Goal: Transaction & Acquisition: Purchase product/service

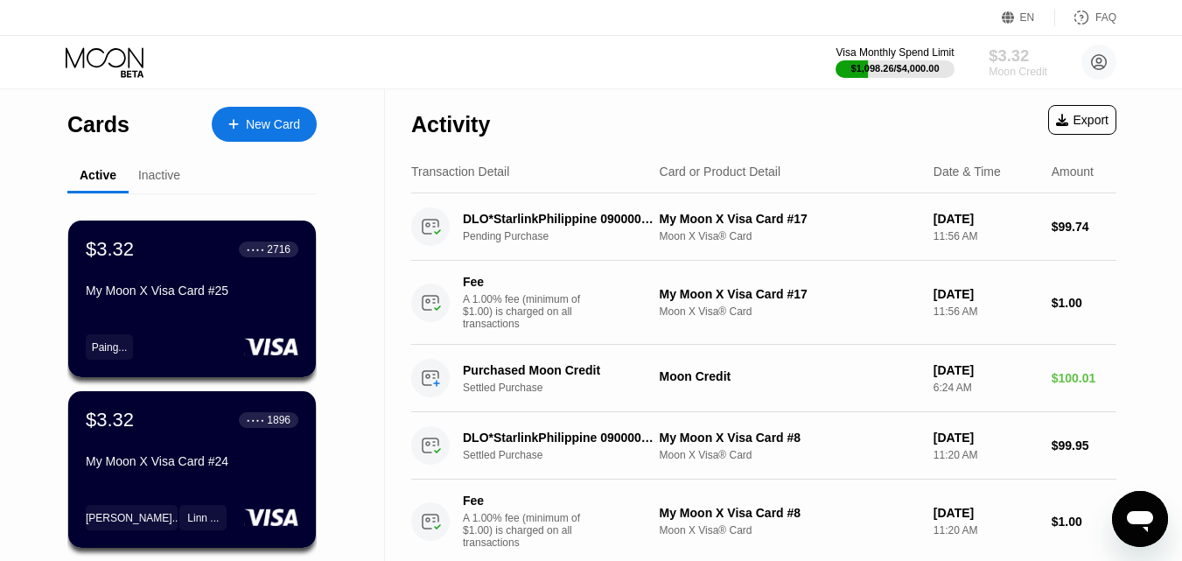
click at [1012, 56] on div "$3.32" at bounding box center [1017, 55] width 59 height 18
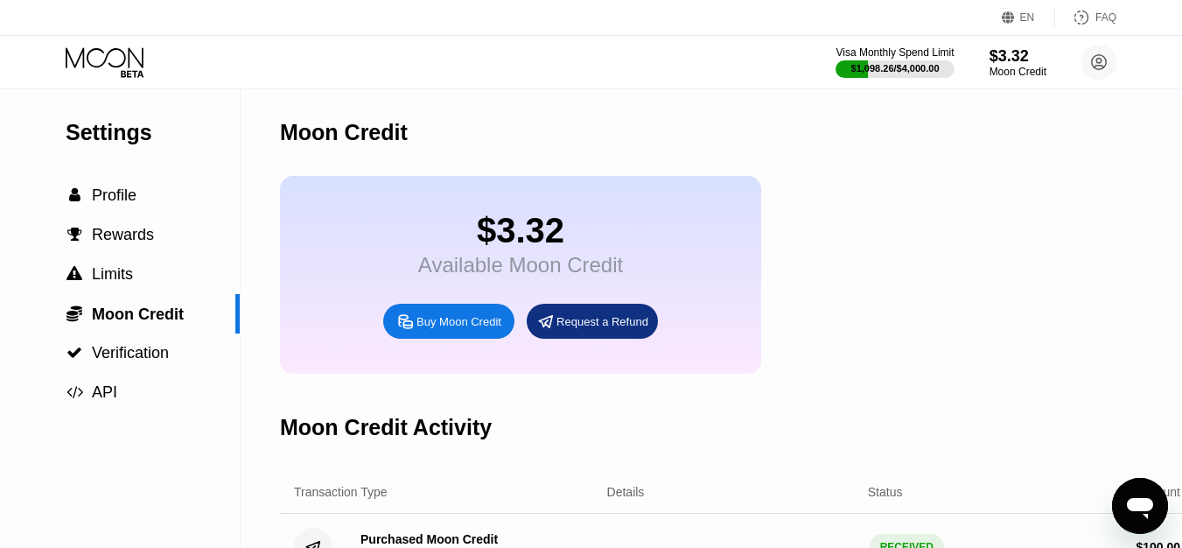
click at [447, 329] on div "Buy Moon Credit" at bounding box center [458, 321] width 85 height 15
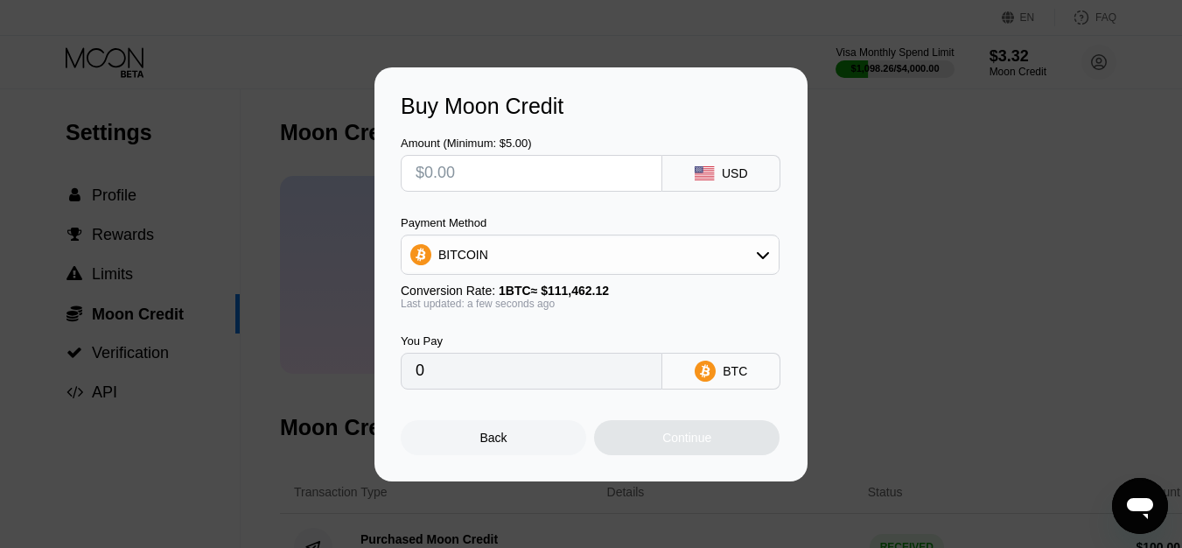
click at [501, 158] on input "text" at bounding box center [531, 173] width 232 height 35
type input "$1"
type input "0.00000898"
type input "$100"
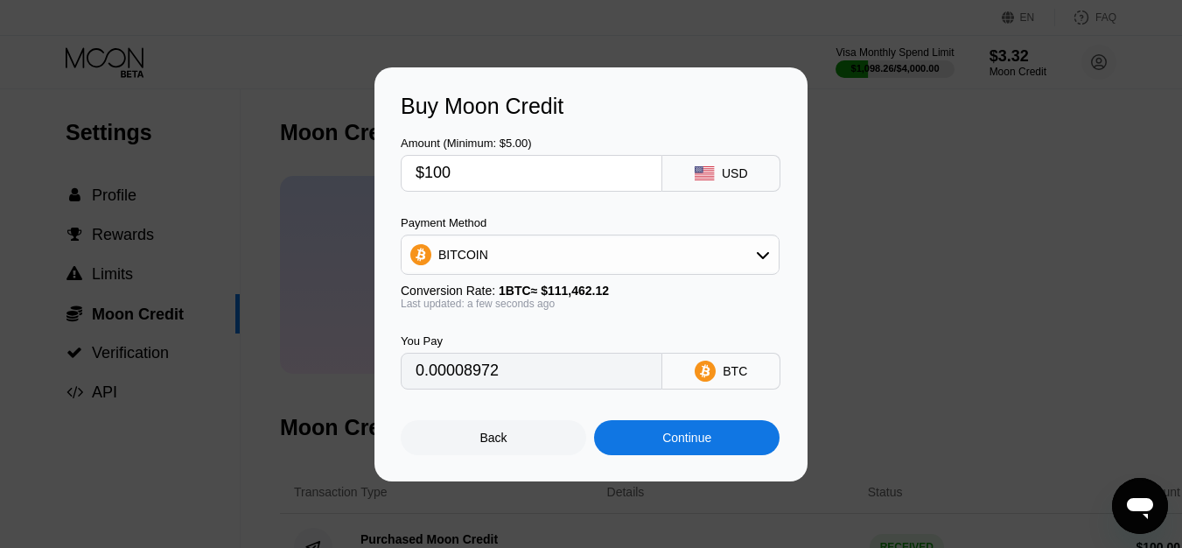
type input "0.00089717"
type input "$100"
click at [527, 252] on div "BITCOIN" at bounding box center [589, 254] width 377 height 35
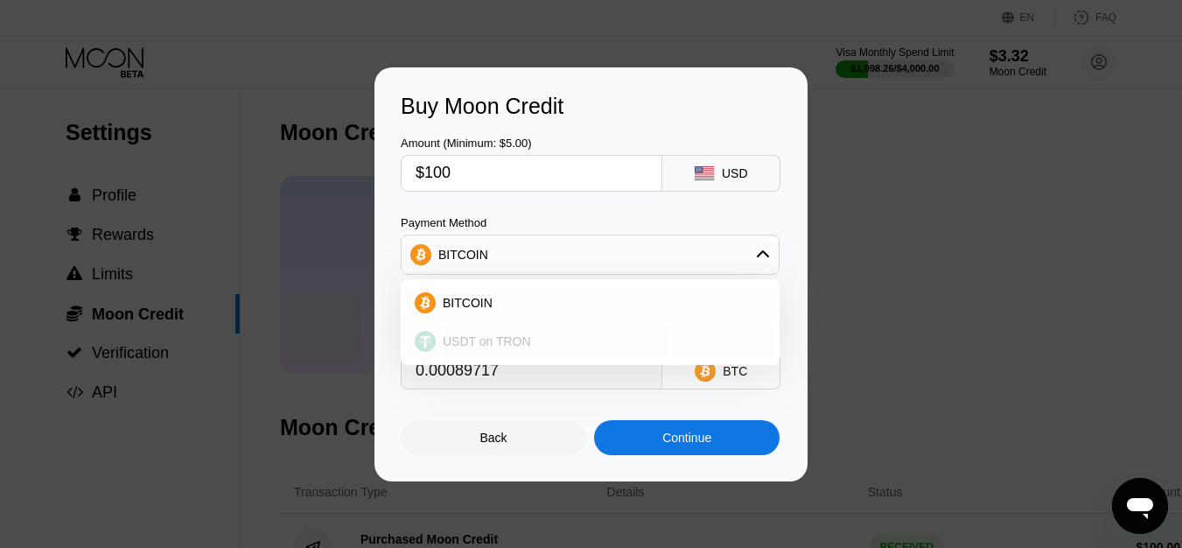
click at [486, 351] on div "USDT on TRON" at bounding box center [590, 341] width 368 height 35
type input "101.01"
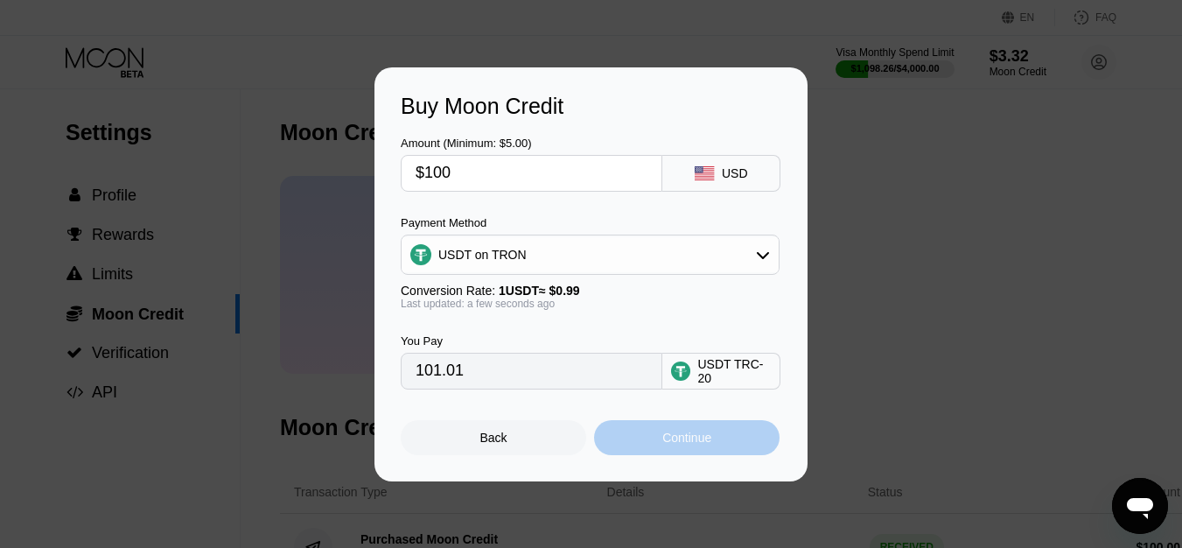
click at [678, 444] on div "Continue" at bounding box center [686, 437] width 49 height 14
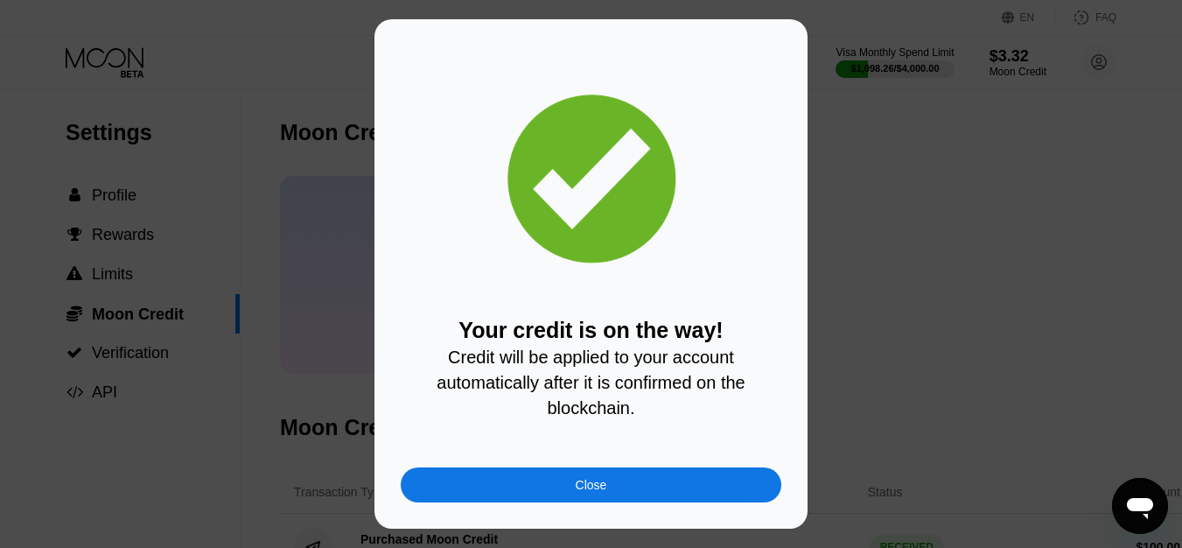
click at [611, 484] on div "Close" at bounding box center [591, 484] width 380 height 35
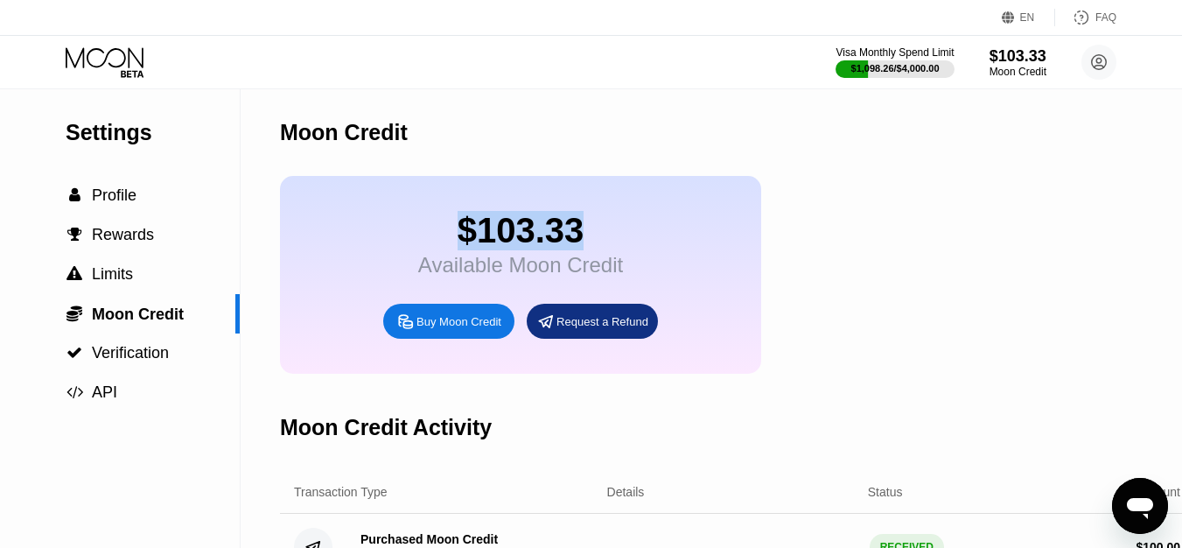
drag, startPoint x: 907, startPoint y: -76, endPoint x: 974, endPoint y: -76, distance: 66.5
click at [974, 0] on html "EN Language Select an item Save FAQ Visa Monthly Spend Limit $1,098.26 / $4,000…" at bounding box center [591, 274] width 1182 height 548
click at [365, 250] on div "$103.33 Available Moon Credit Buy Moon Credit Request a Refund" at bounding box center [520, 275] width 481 height 198
click at [83, 91] on div "Settings  Profile  Rewards  Limits  Moon Credit  Verification  API" at bounding box center [120, 250] width 240 height 323
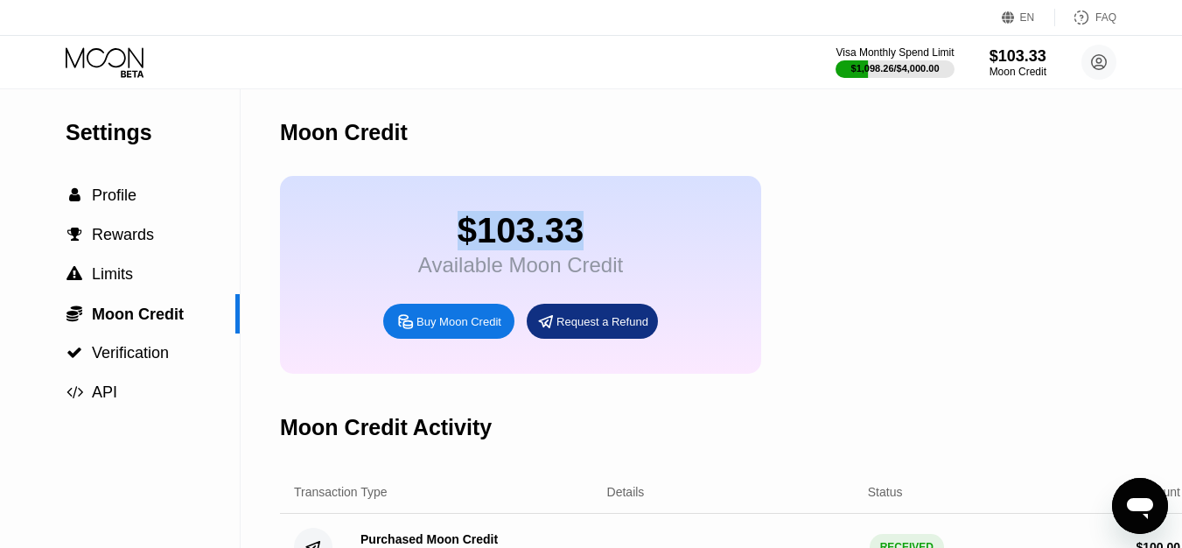
click at [109, 58] on icon at bounding box center [106, 62] width 81 height 31
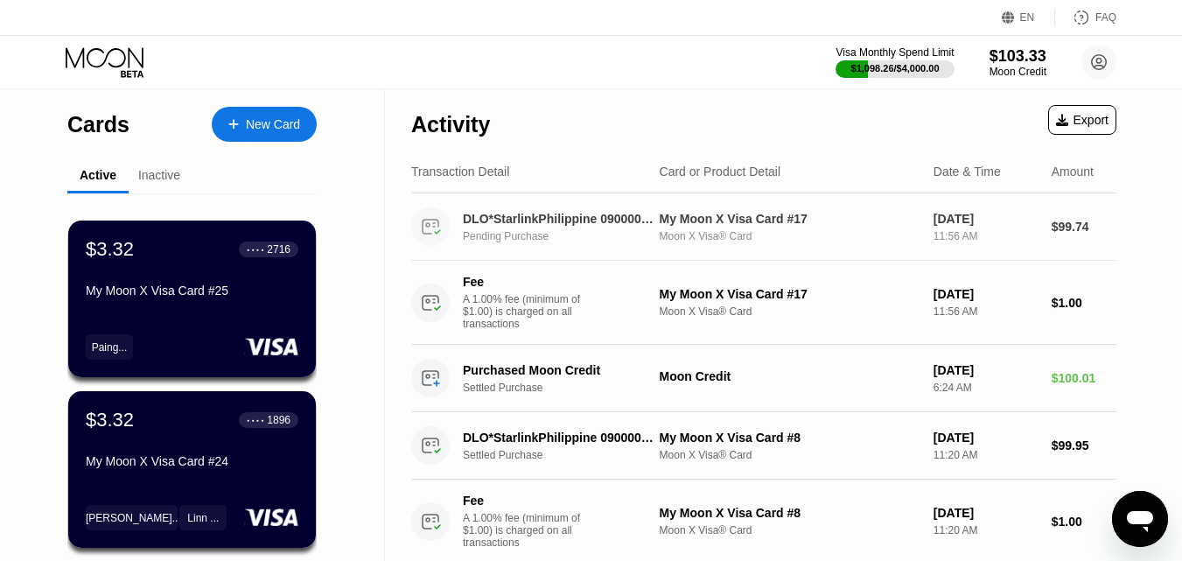
click at [504, 241] on div "Pending Purchase" at bounding box center [568, 236] width 211 height 12
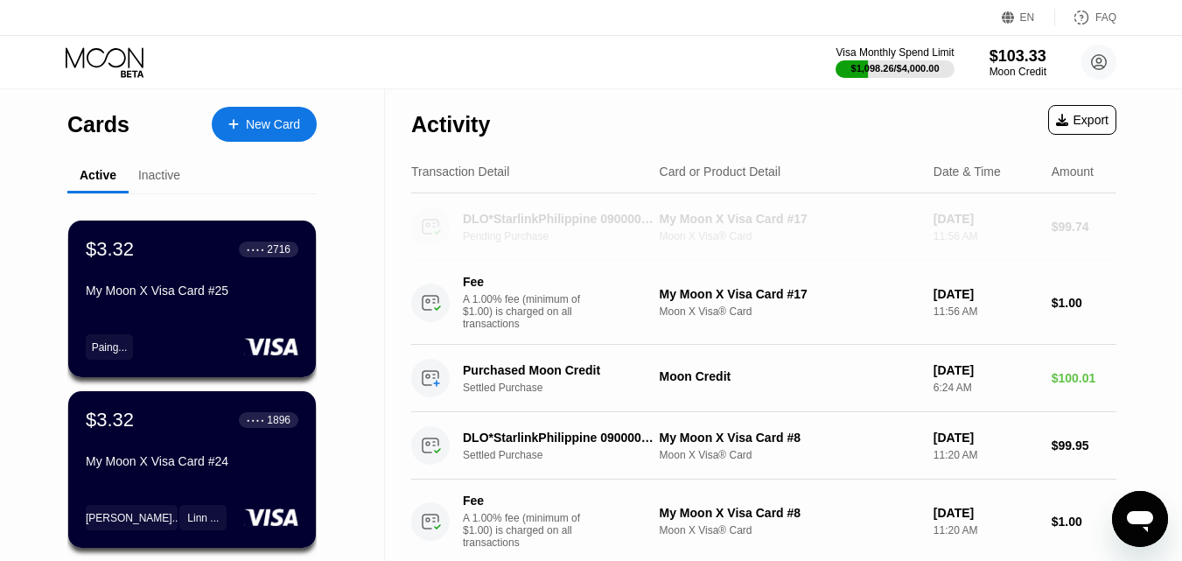
click at [504, 241] on div "Pending Purchase" at bounding box center [568, 236] width 211 height 12
